Goal: Information Seeking & Learning: Check status

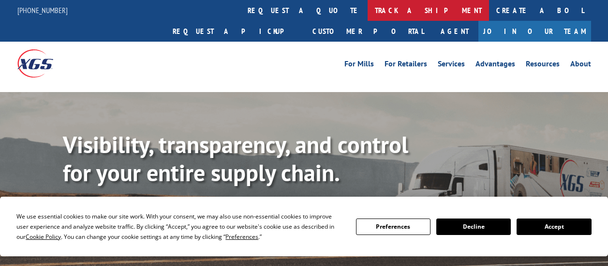
click at [368, 10] on link "track a shipment" at bounding box center [428, 10] width 121 height 21
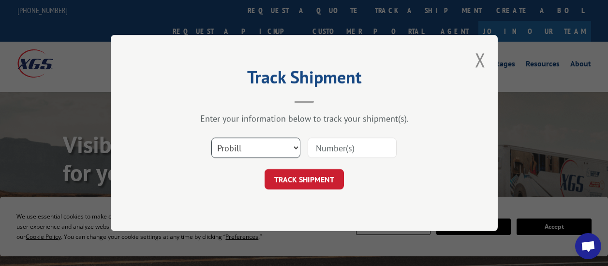
click at [297, 148] on select "Select category... Probill BOL PO" at bounding box center [256, 147] width 89 height 20
select select "bol"
click at [212, 137] on select "Select category... Probill BOL PO" at bounding box center [256, 147] width 89 height 20
click at [316, 143] on input at bounding box center [352, 147] width 89 height 20
paste input "CP-029778.A"
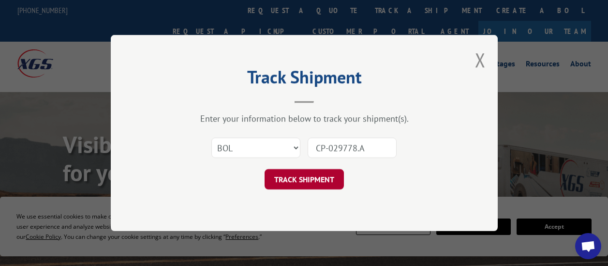
type input "CP-029778.A"
click at [311, 184] on button "TRACK SHIPMENT" at bounding box center [304, 179] width 79 height 20
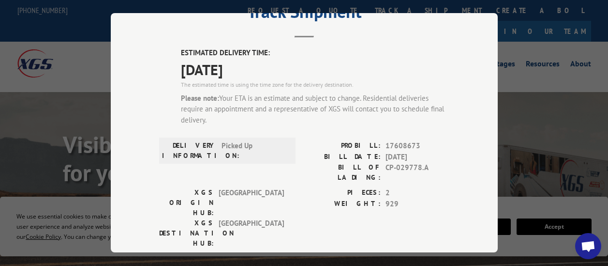
scroll to position [48, 0]
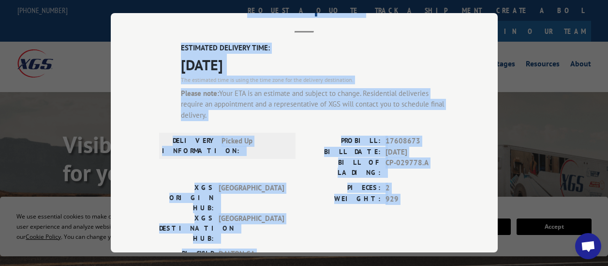
drag, startPoint x: 171, startPoint y: 28, endPoint x: 402, endPoint y: 219, distance: 299.1
click at [402, 219] on div "Track Shipment ESTIMATED DELIVERY TIME: [DATE] The estimated time is using the …" at bounding box center [304, 132] width 387 height 239
drag, startPoint x: 402, startPoint y: 219, endPoint x: 324, endPoint y: 161, distance: 96.8
copy div "Track Shipment ESTIMATED DELIVERY TIME: [DATE] The estimated time is using the …"
